Goal: Browse casually

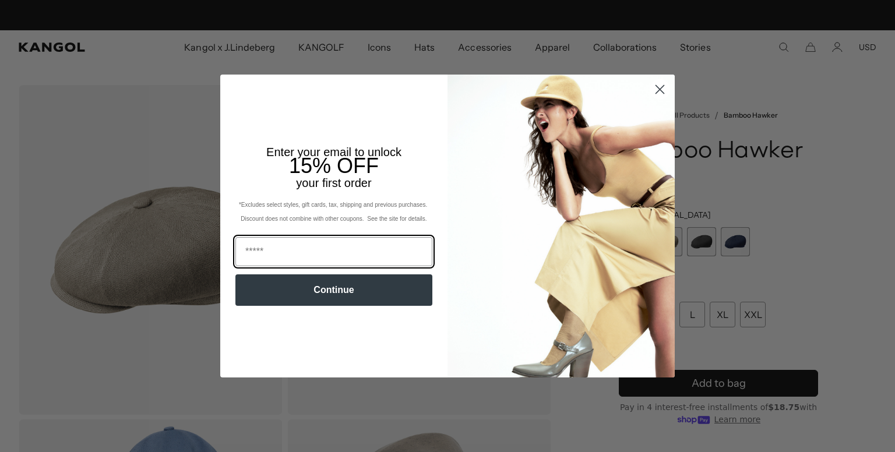
scroll to position [0, 240]
click at [654, 89] on circle "Close dialog" at bounding box center [659, 89] width 19 height 19
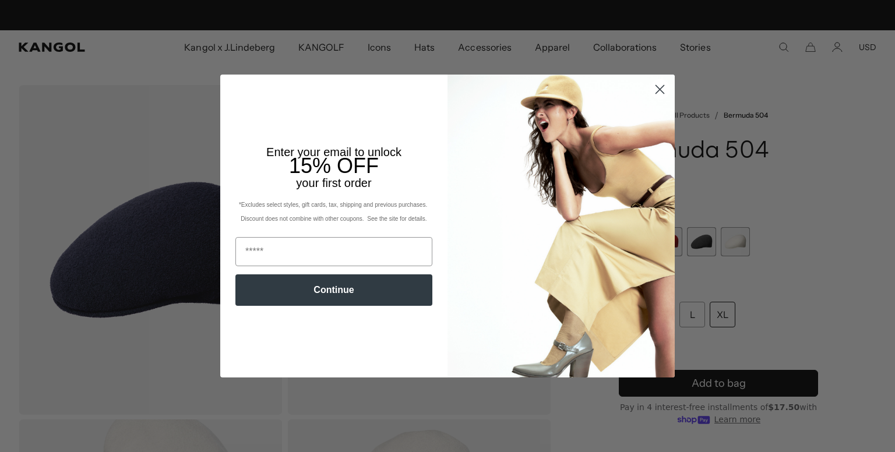
scroll to position [0, 240]
click at [650, 91] on circle "Close dialog" at bounding box center [659, 89] width 19 height 19
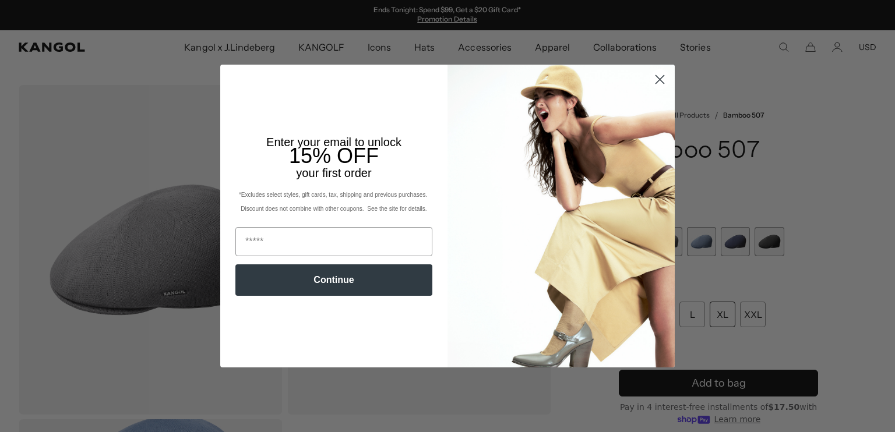
scroll to position [0, 240]
